Goal: Use online tool/utility: Utilize a website feature to perform a specific function

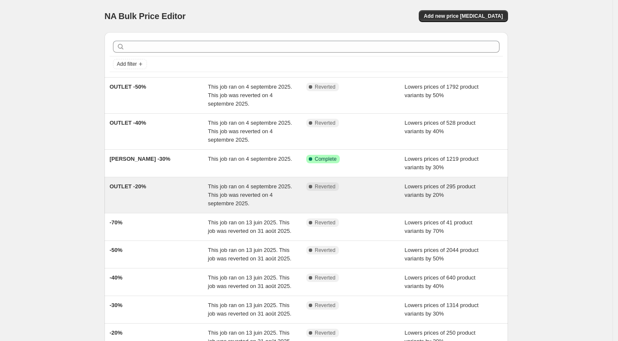
scroll to position [47, 0]
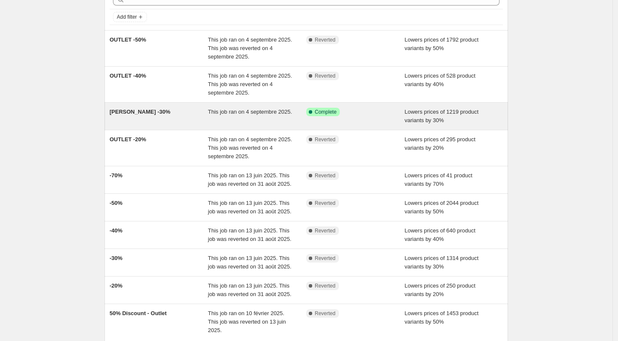
click at [188, 114] on div "[PERSON_NAME] -30%" at bounding box center [159, 116] width 99 height 17
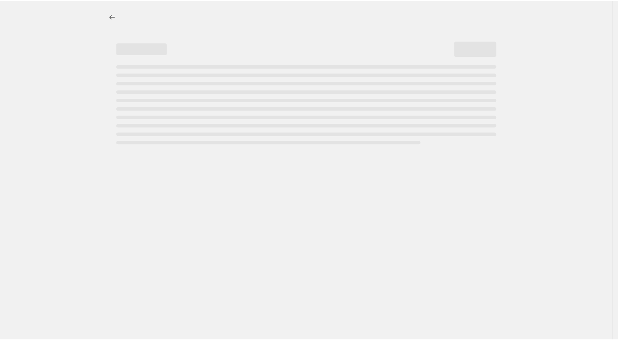
select select "percentage"
select select "collection"
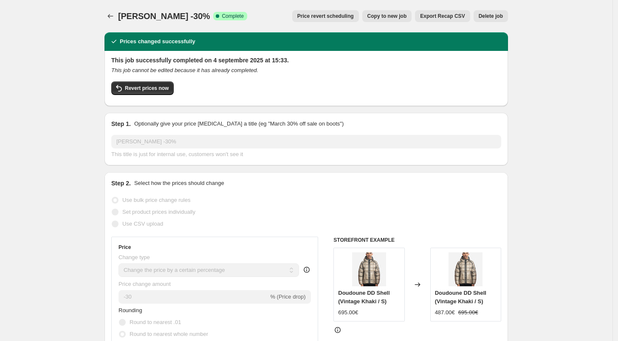
click at [397, 16] on span "Copy to new job" at bounding box center [386, 16] width 39 height 7
select select "percentage"
select select "collection"
